Goal: Task Accomplishment & Management: Complete application form

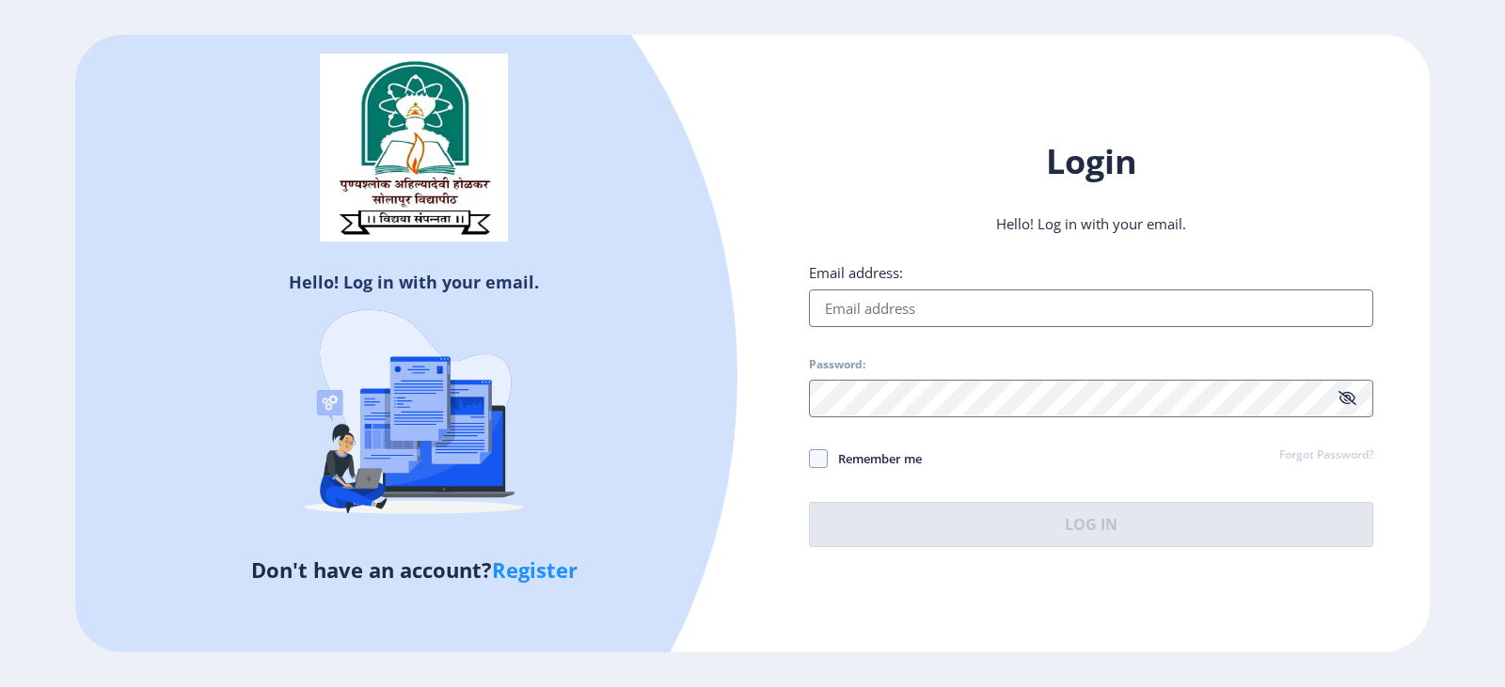
click at [531, 575] on link "Register" at bounding box center [535, 570] width 86 height 28
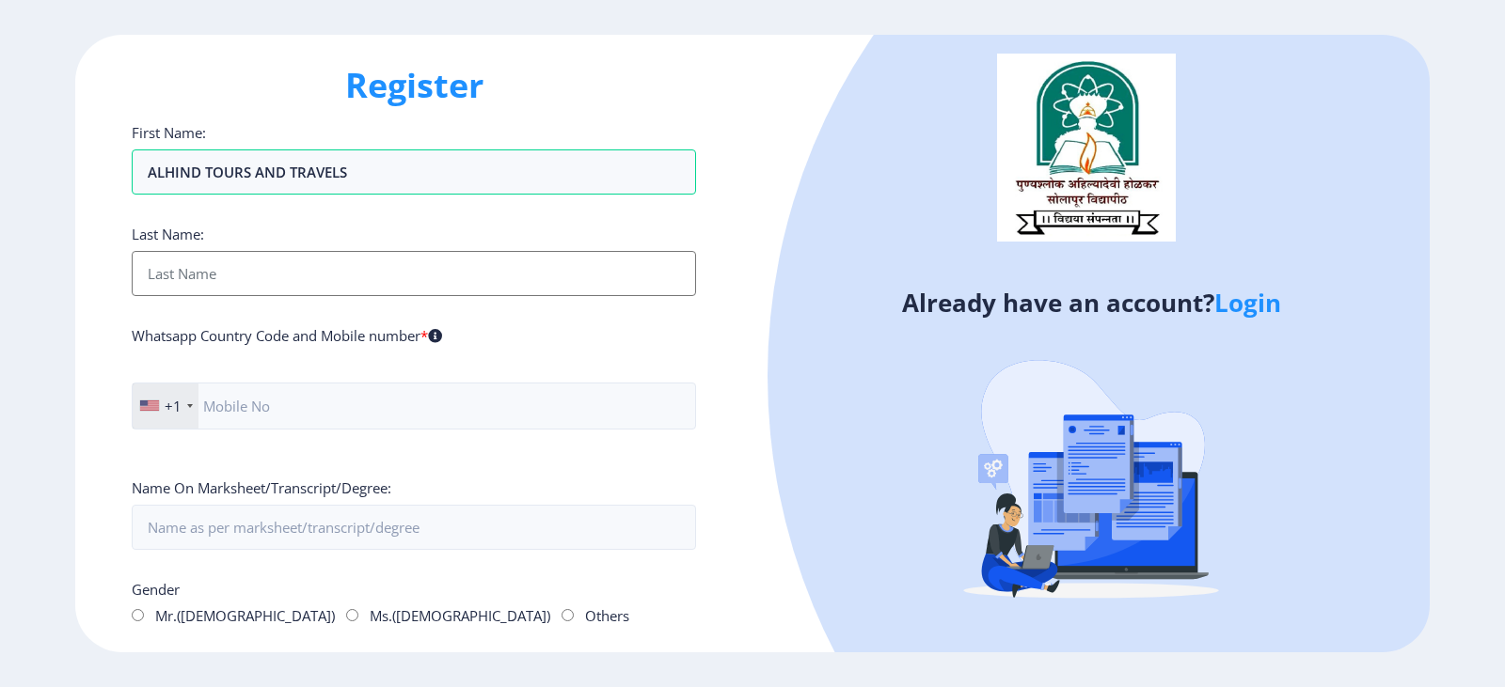
type input "ALHIND TOURS AND TRAVELS"
type input "PVT LTD"
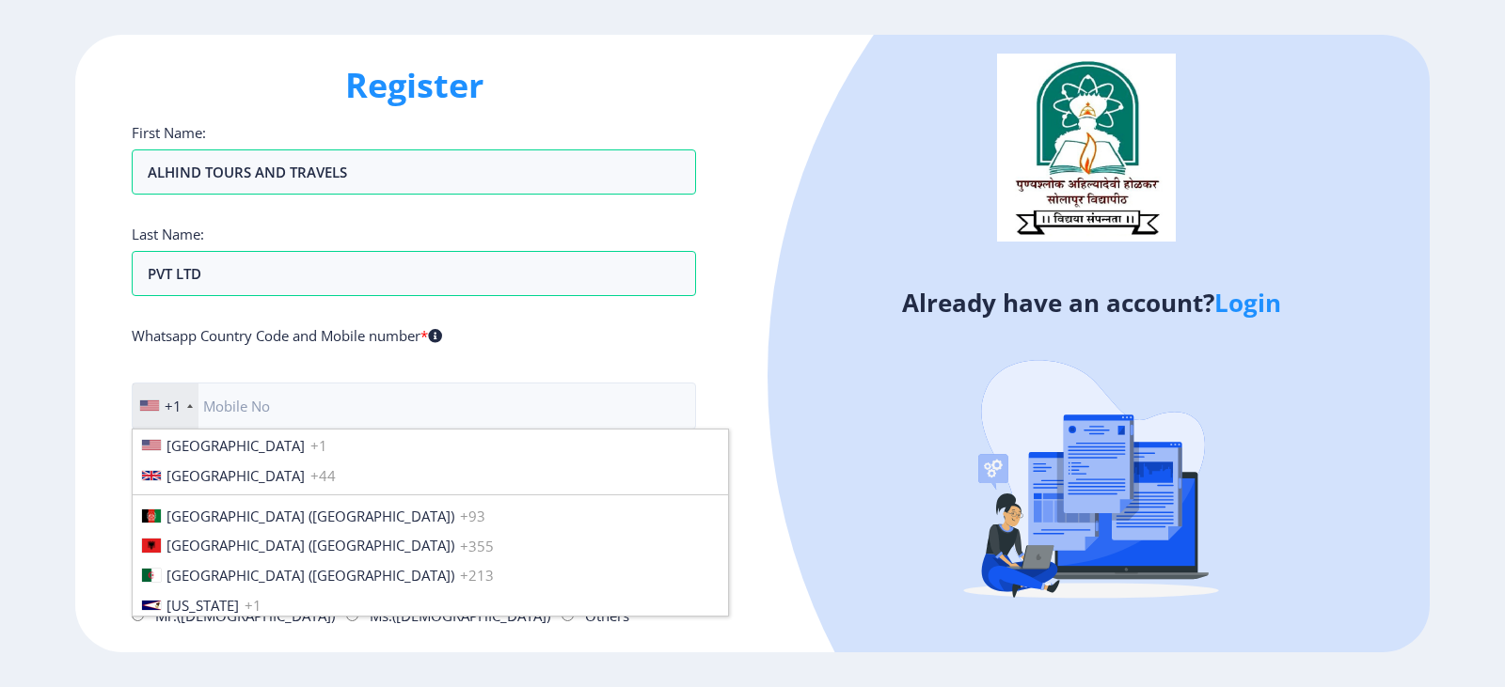
scroll to position [2880, 0]
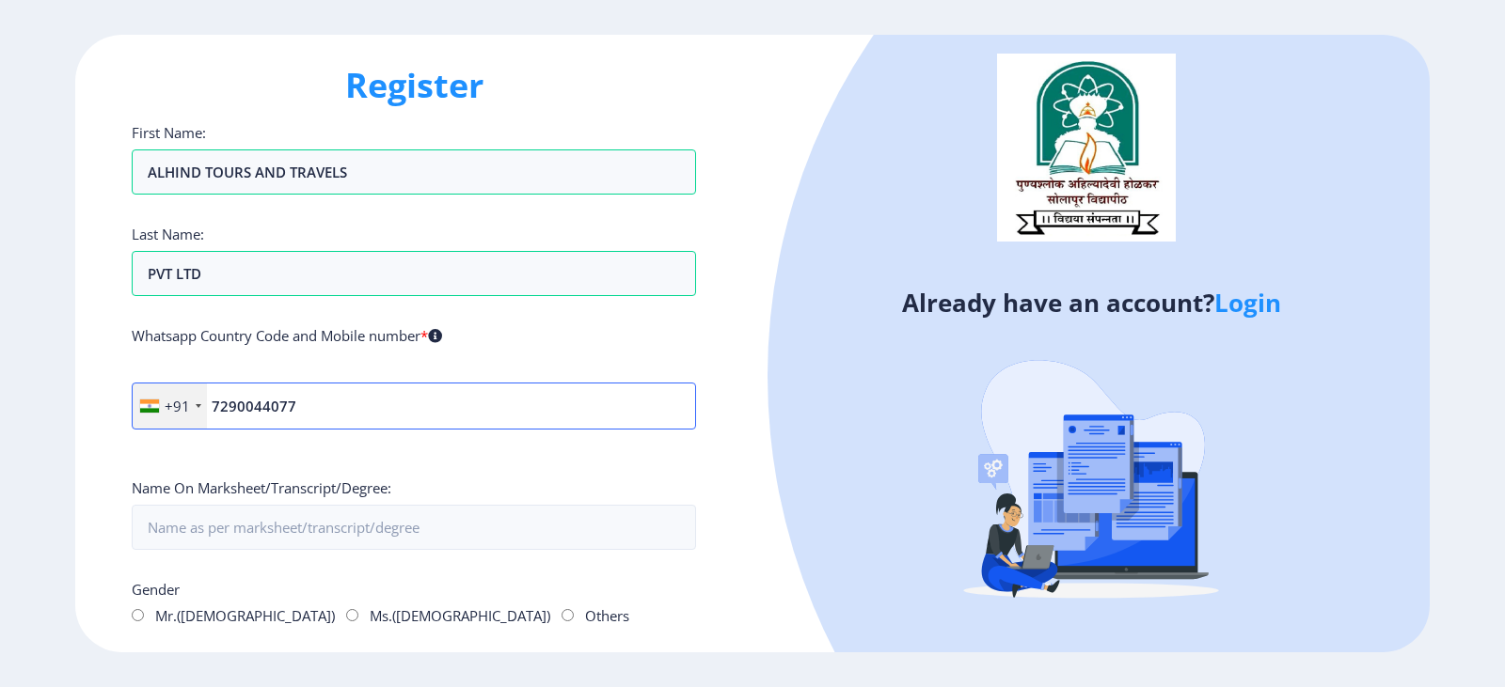
type input "7290044077"
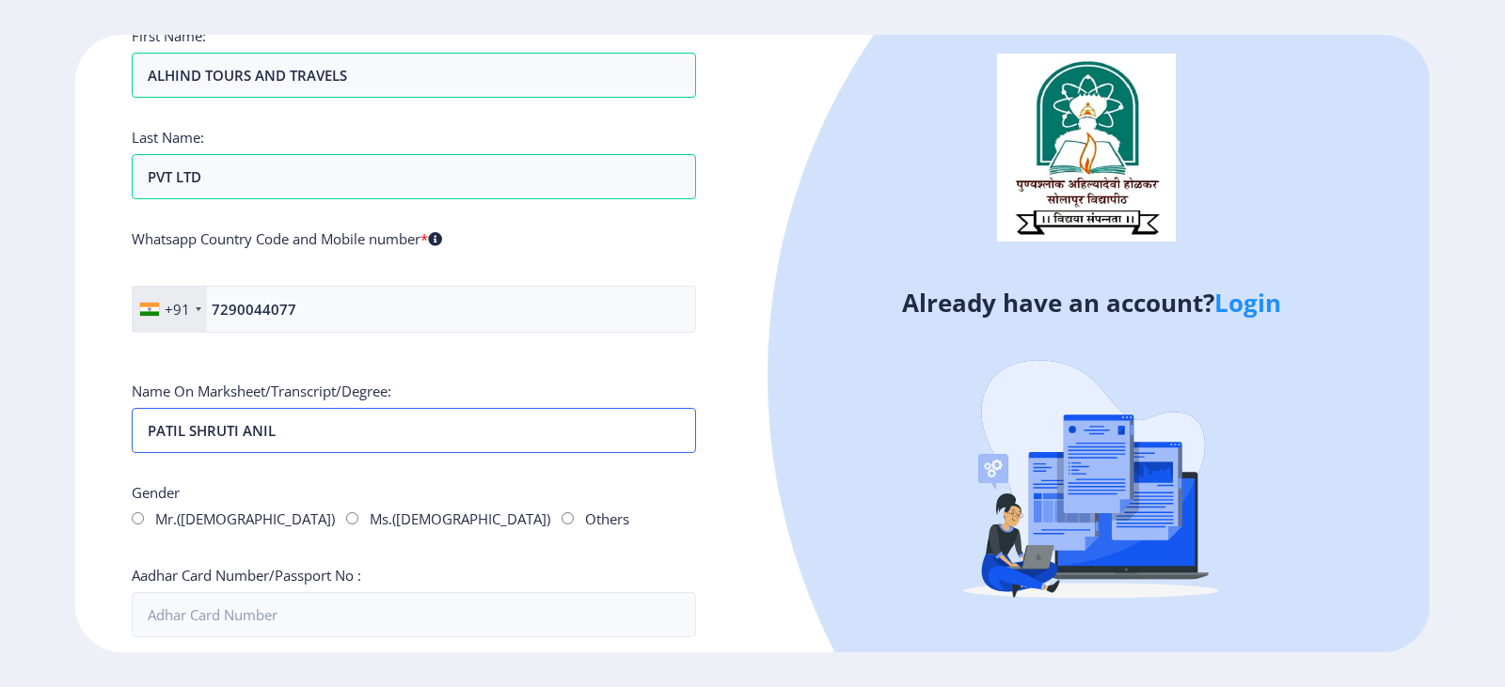
scroll to position [188, 0]
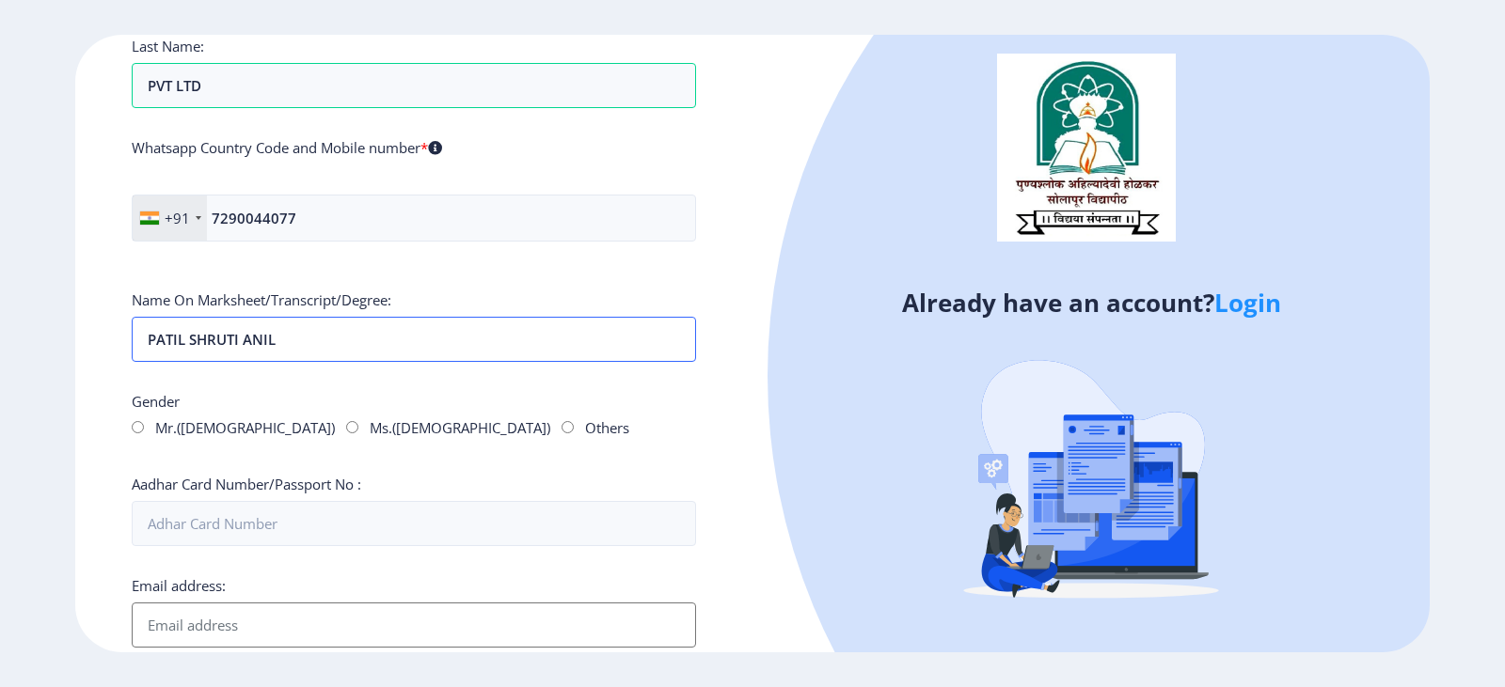
type input "PATIL SHRUTI ANIL"
click at [346, 426] on input "Ms.([DEMOGRAPHIC_DATA])" at bounding box center [352, 427] width 12 height 12
radio input "true"
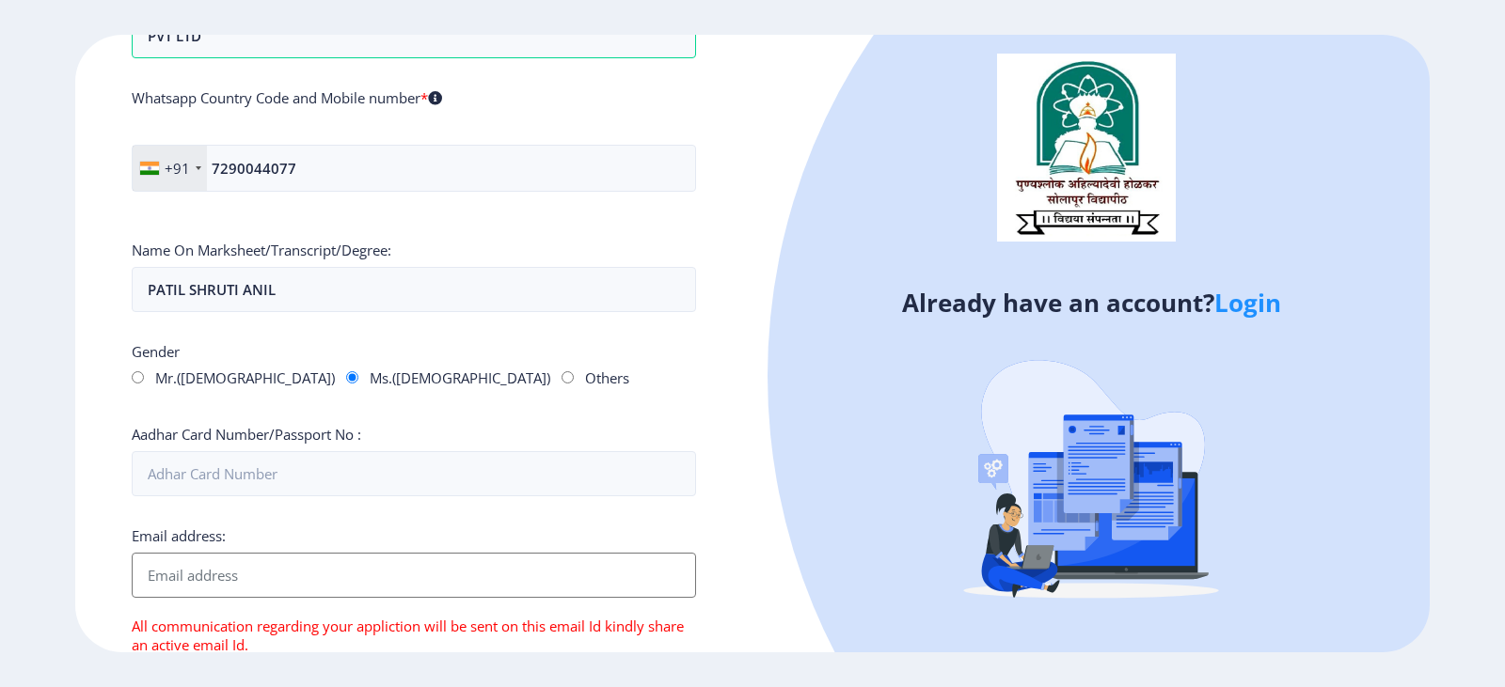
scroll to position [282, 0]
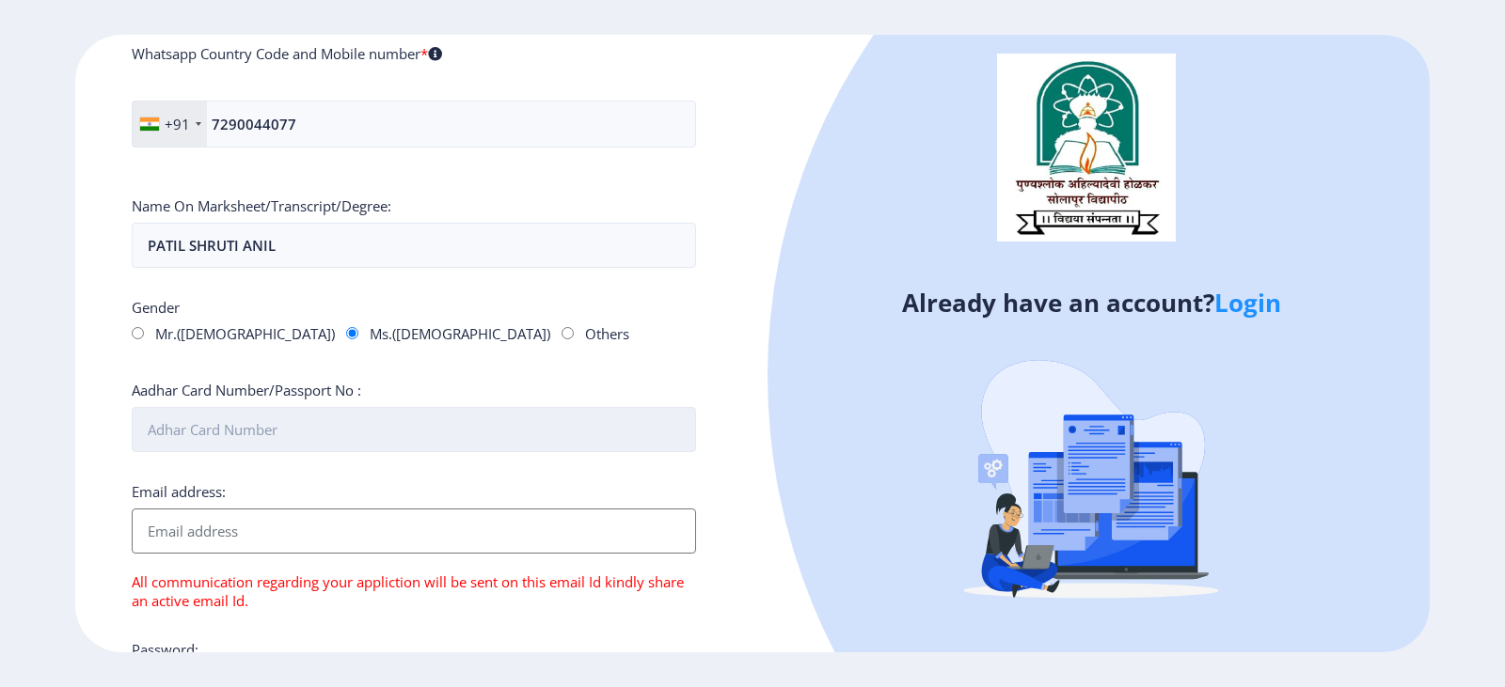
click at [233, 434] on input "Aadhar Card Number/Passport No :" at bounding box center [414, 429] width 564 height 45
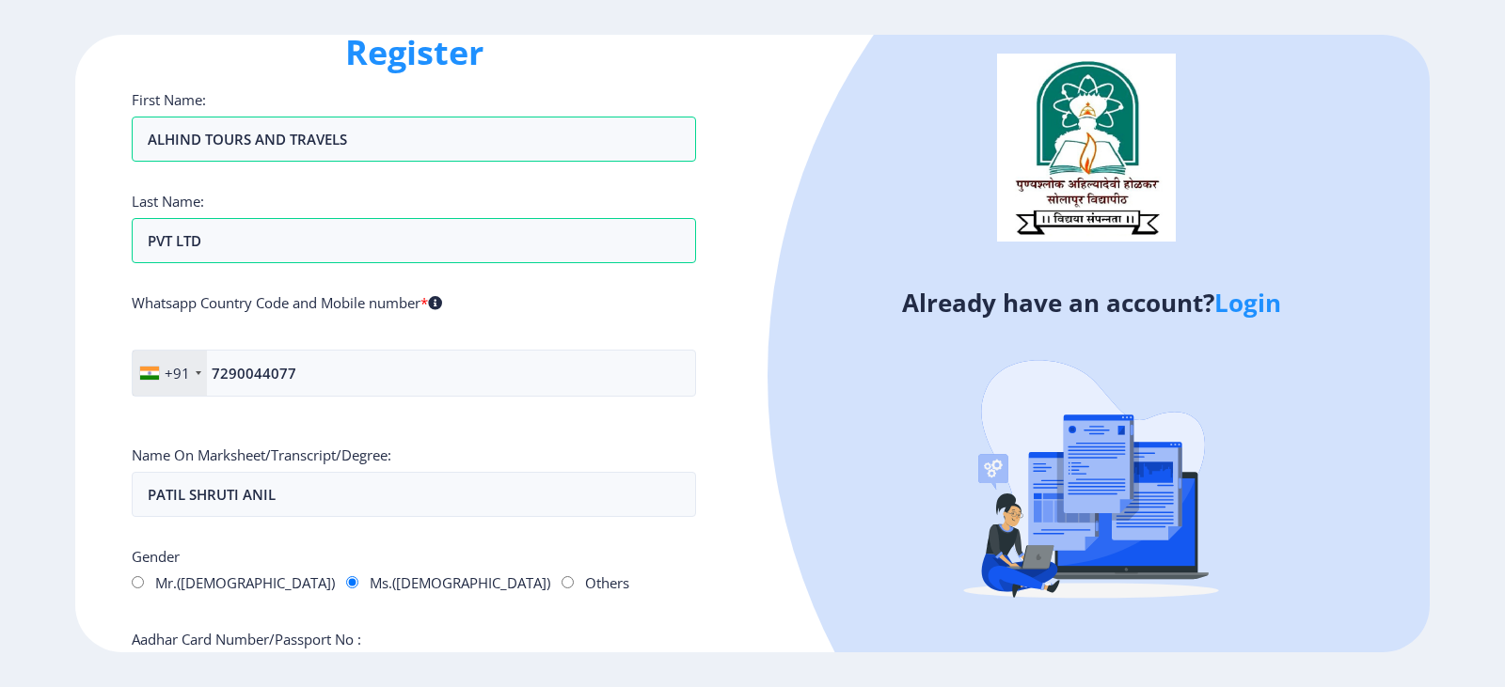
scroll to position [0, 0]
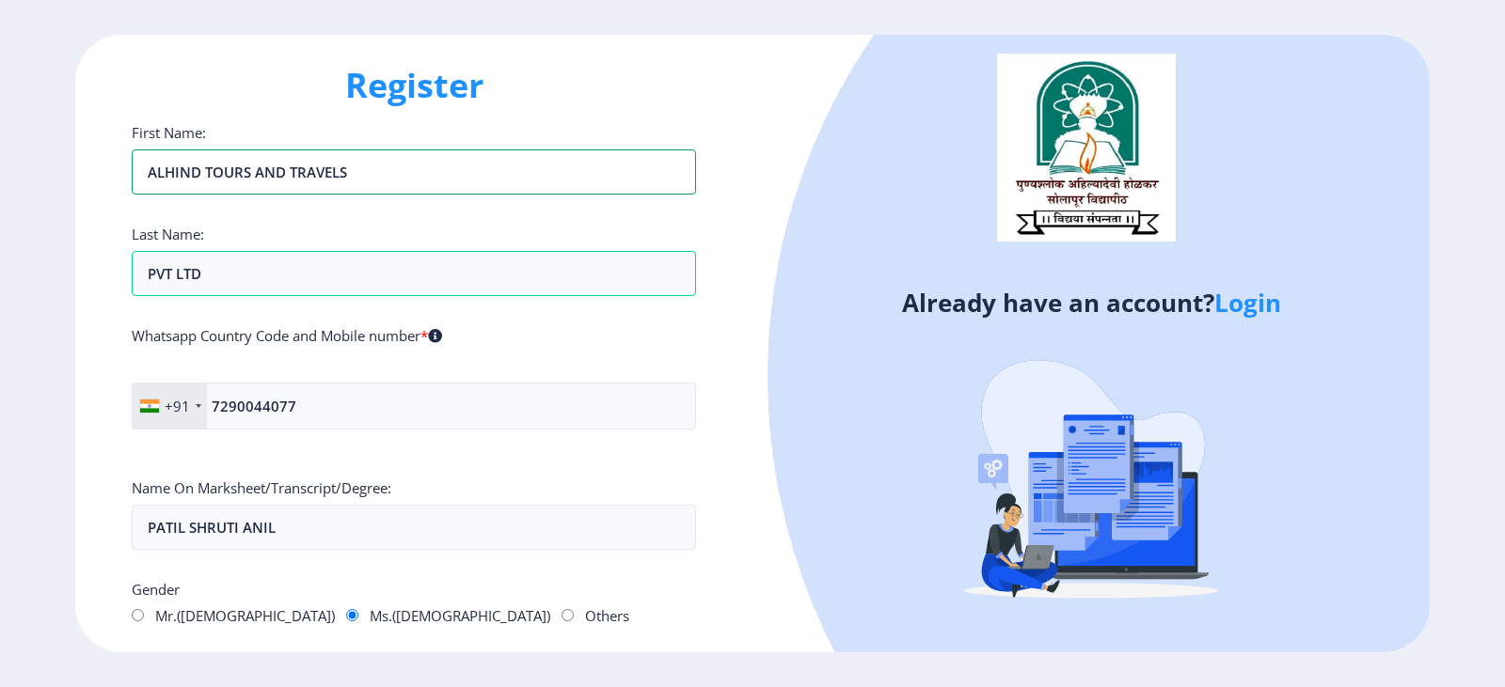
drag, startPoint x: 371, startPoint y: 181, endPoint x: 0, endPoint y: 182, distance: 370.5
click at [0, 182] on ngx-register "Register First Name: [PERSON_NAME] TOURS AND TRAVELS Last Name: PVT LTD Whatsap…" at bounding box center [752, 344] width 1505 height 619
type input "SAUDI CULTURAL"
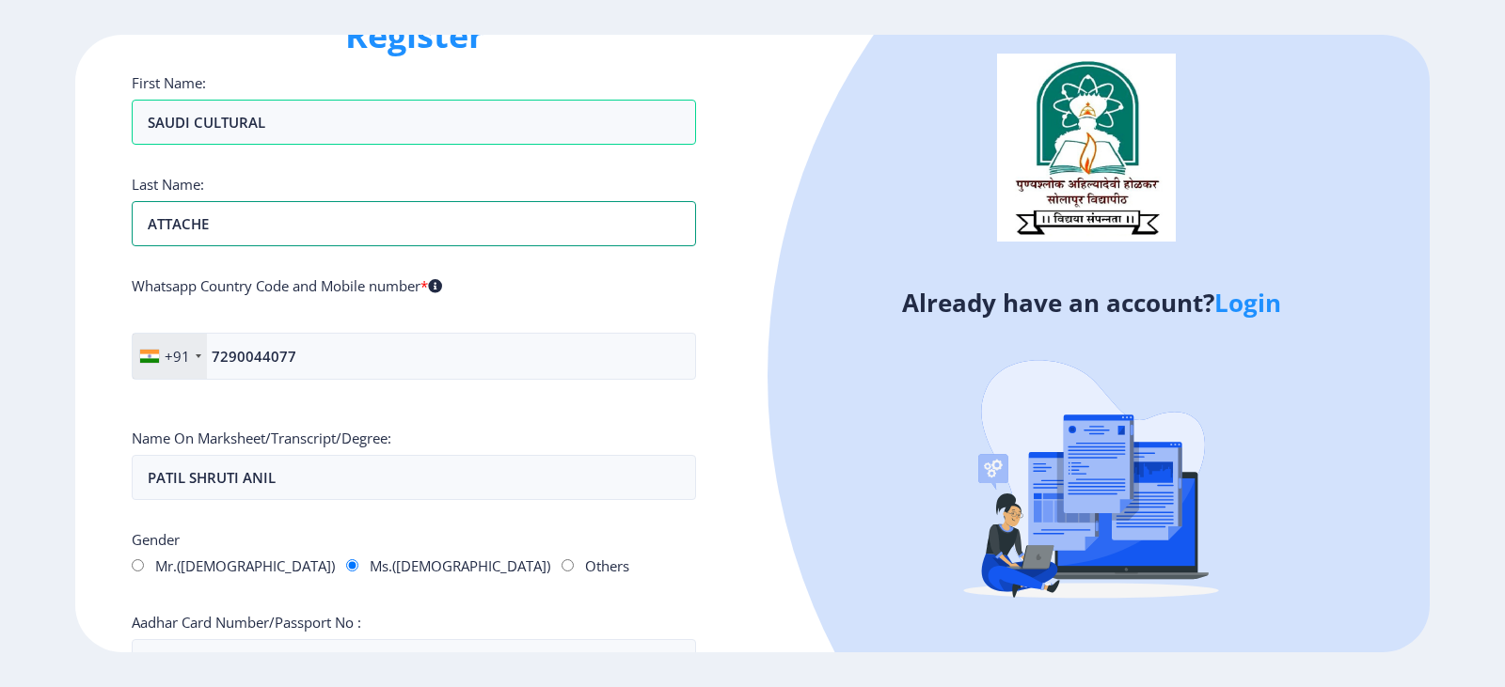
scroll to position [94, 0]
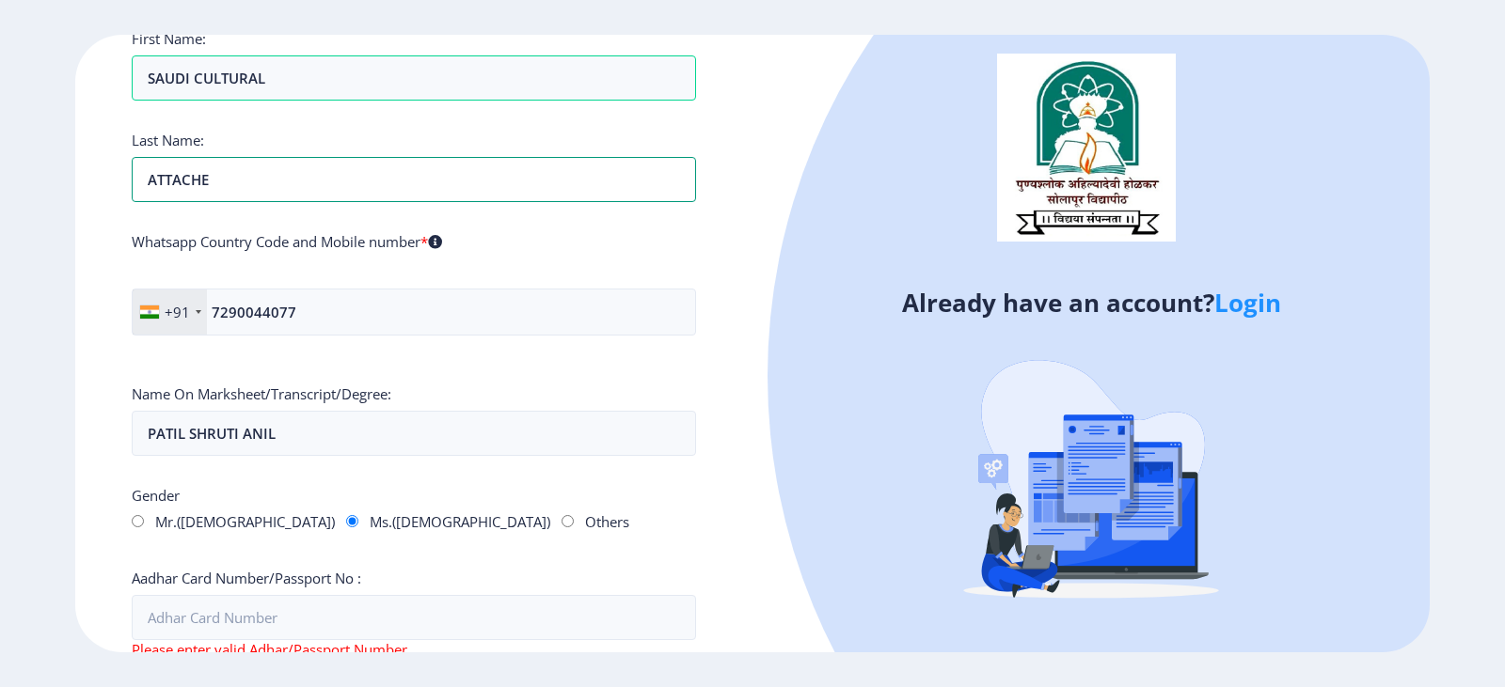
type input "ATTACHE"
click at [164, 315] on div "+91" at bounding box center [170, 312] width 74 height 45
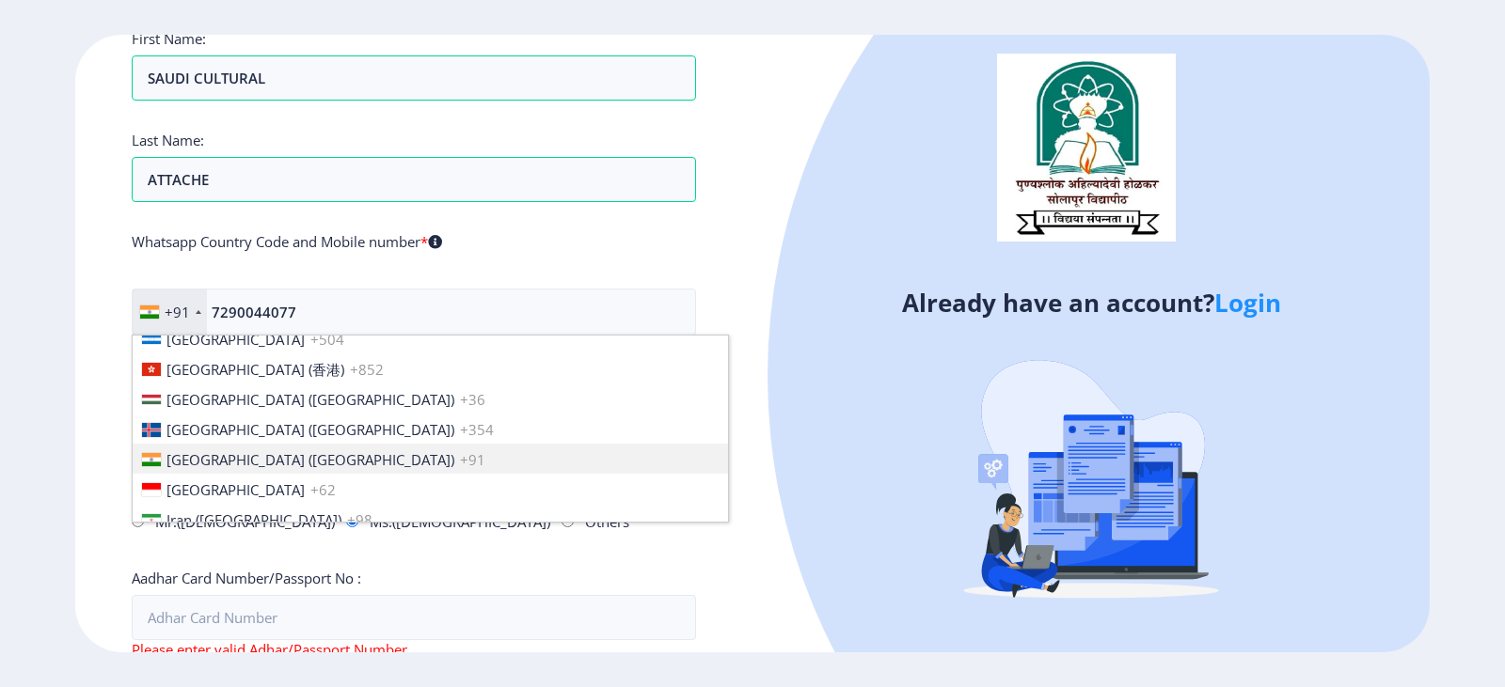
click at [164, 315] on div "+91" at bounding box center [170, 312] width 74 height 45
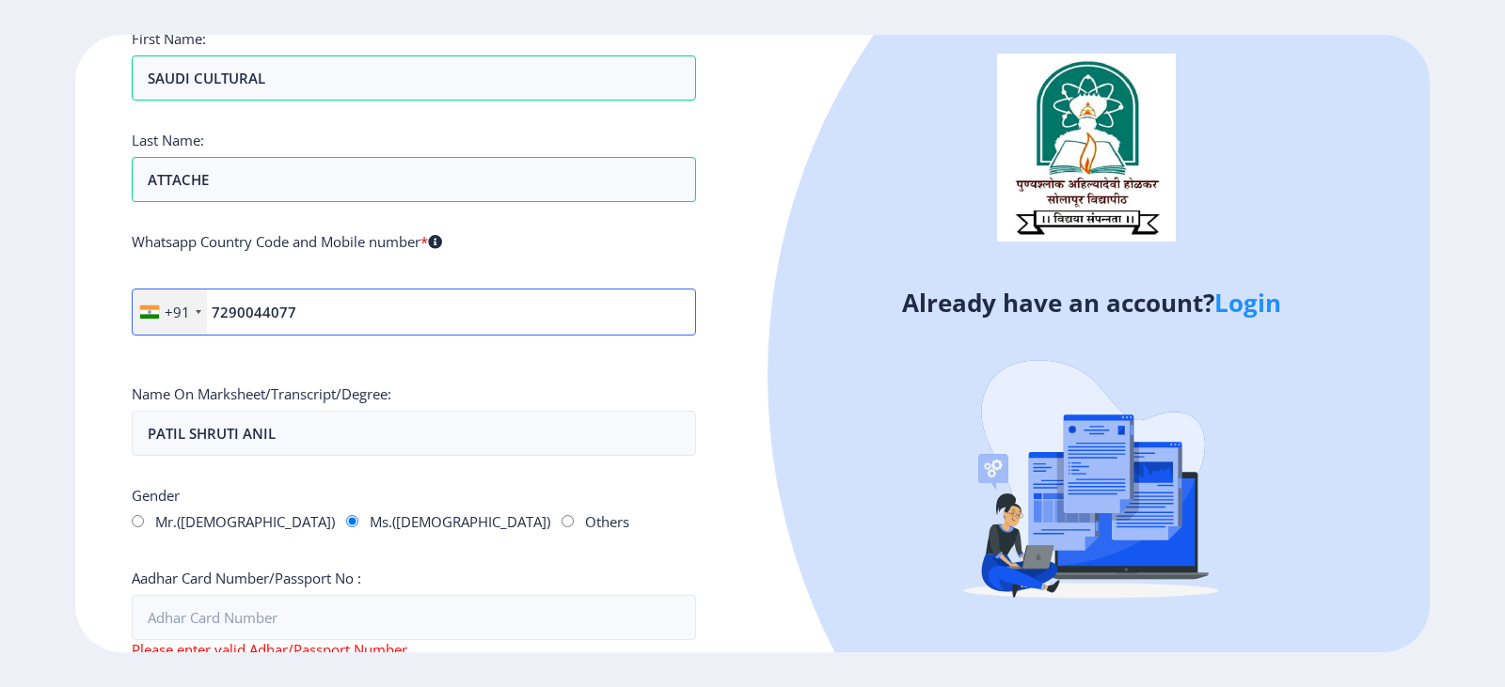
drag, startPoint x: 358, startPoint y: 322, endPoint x: 2, endPoint y: 324, distance: 356.4
click at [2, 324] on ngx-register "Register First Name: SAUDI CULTURAL Last Name: ATTACHE Whatsapp Country Code an…" at bounding box center [752, 344] width 1505 height 619
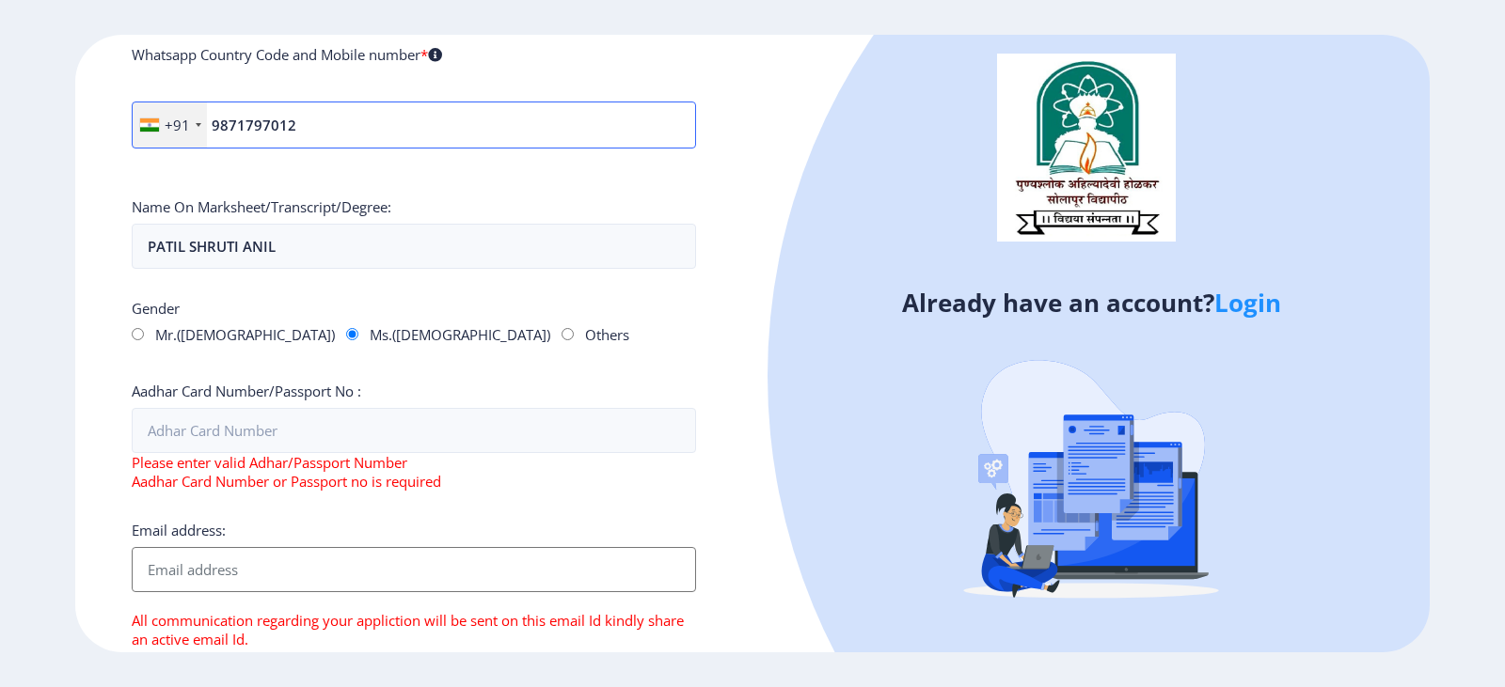
scroll to position [282, 0]
type input "9871797012"
click at [289, 447] on input "Aadhar Card Number/Passport No :" at bounding box center [414, 429] width 564 height 45
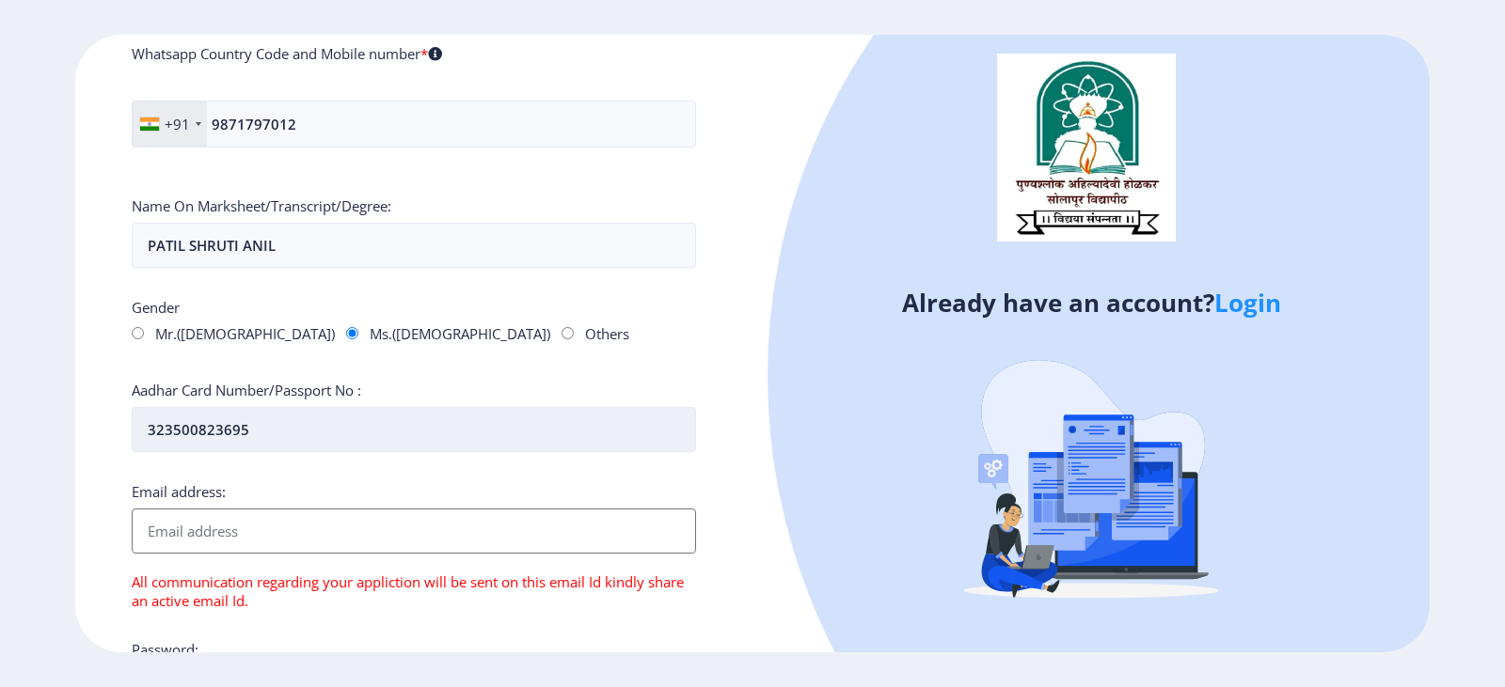
type input "323500823695"
type input "u"
type input "[EMAIL_ADDRESS][DOMAIN_NAME]"
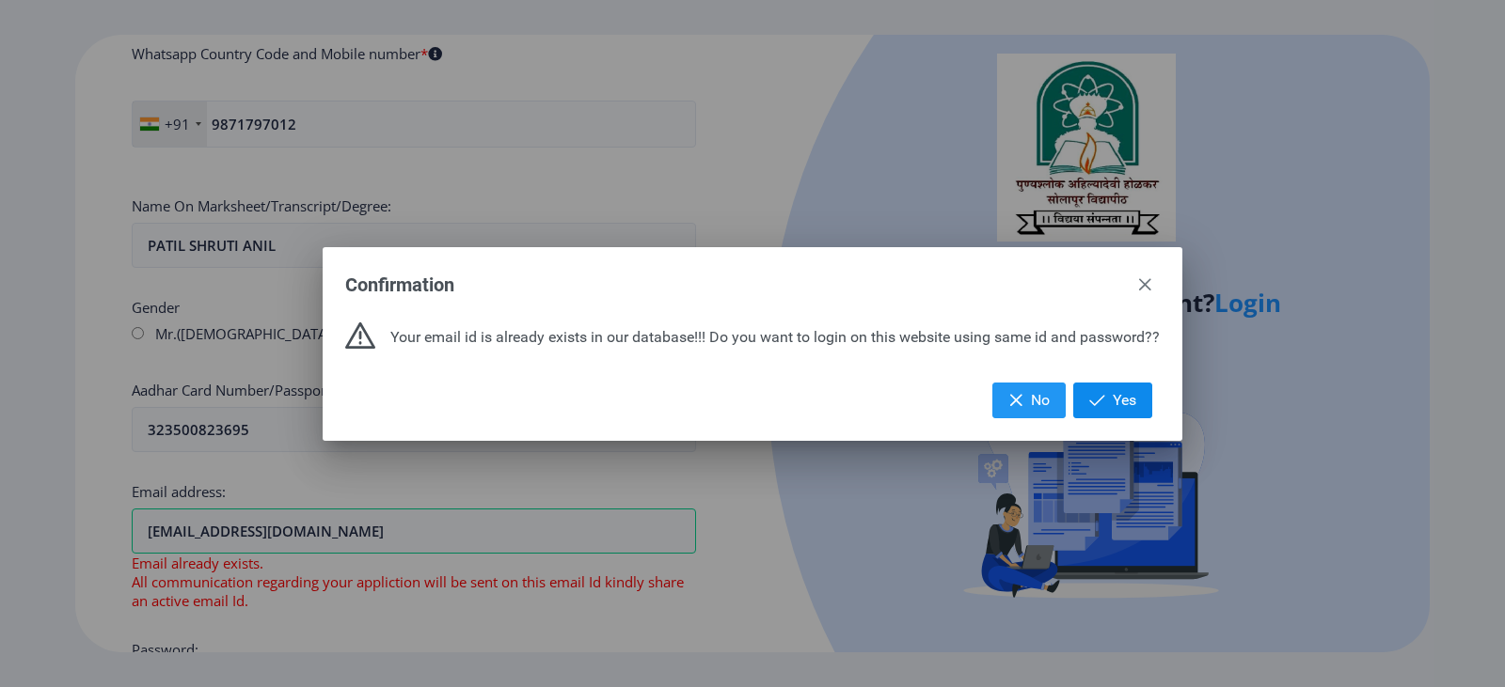
click at [1124, 398] on span "Yes" at bounding box center [1125, 400] width 24 height 19
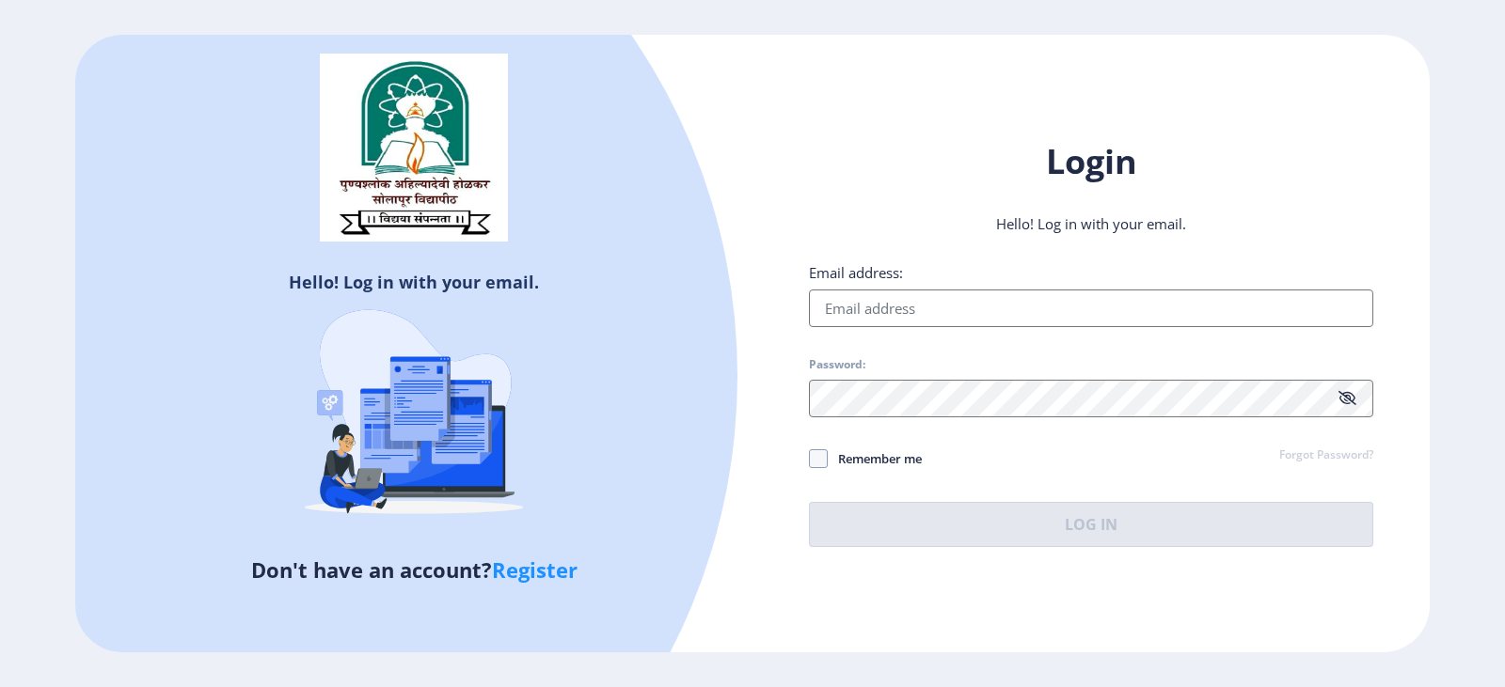
click at [1024, 317] on input "Email address:" at bounding box center [1091, 309] width 564 height 38
type input "[EMAIL_ADDRESS][DOMAIN_NAME]"
